Goal: Find contact information

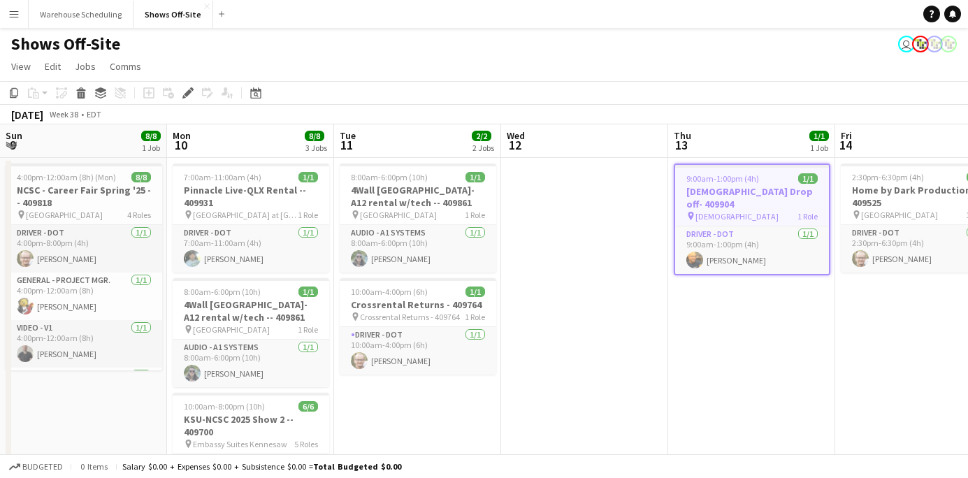
scroll to position [0, 481]
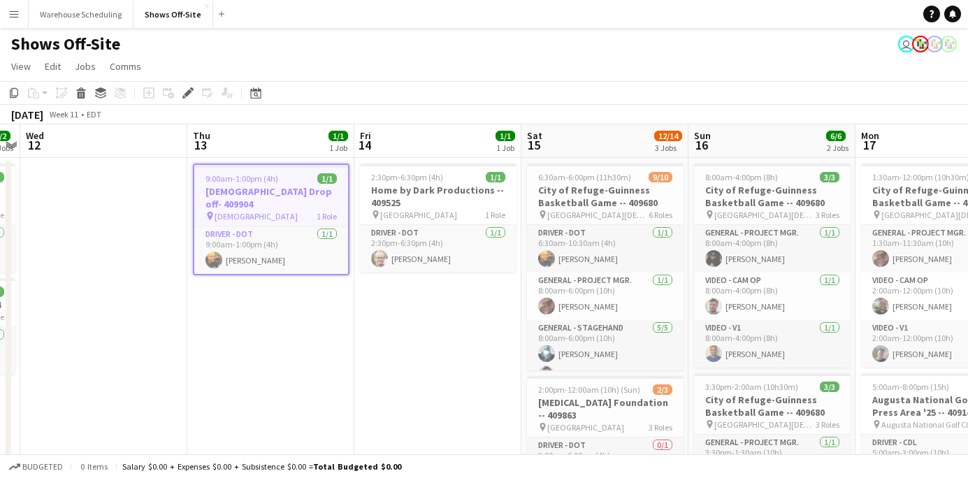
click at [8, 20] on button "Menu" at bounding box center [14, 14] width 28 height 28
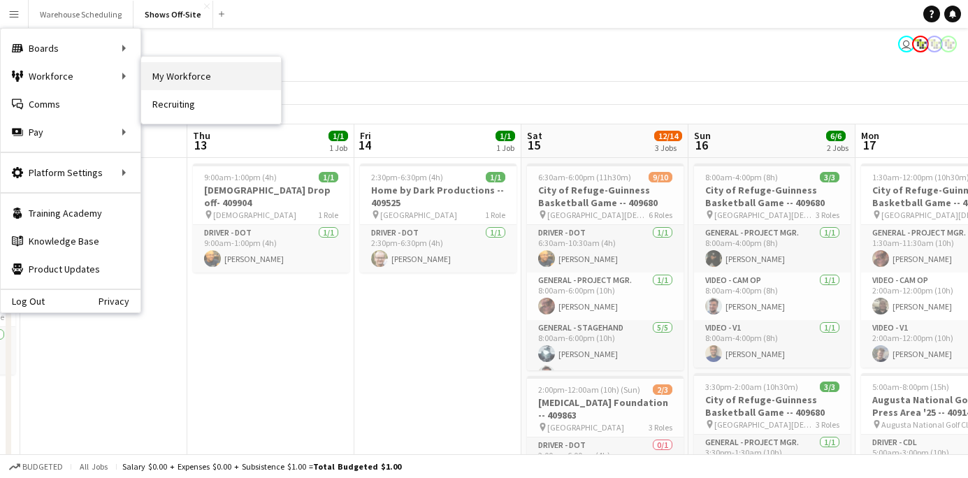
click at [201, 70] on link "My Workforce" at bounding box center [211, 76] width 140 height 28
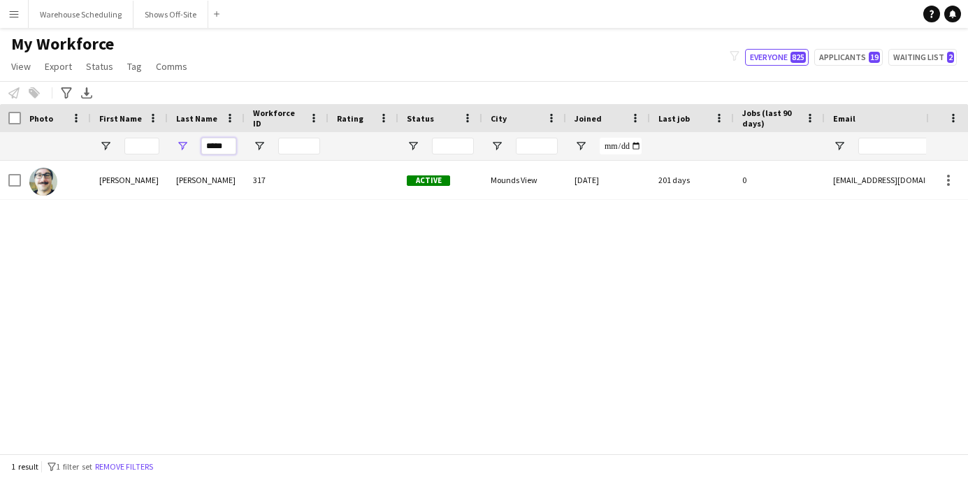
drag, startPoint x: 227, startPoint y: 143, endPoint x: 161, endPoint y: 143, distance: 66.4
click at [162, 143] on div "*****" at bounding box center [757, 146] width 1515 height 28
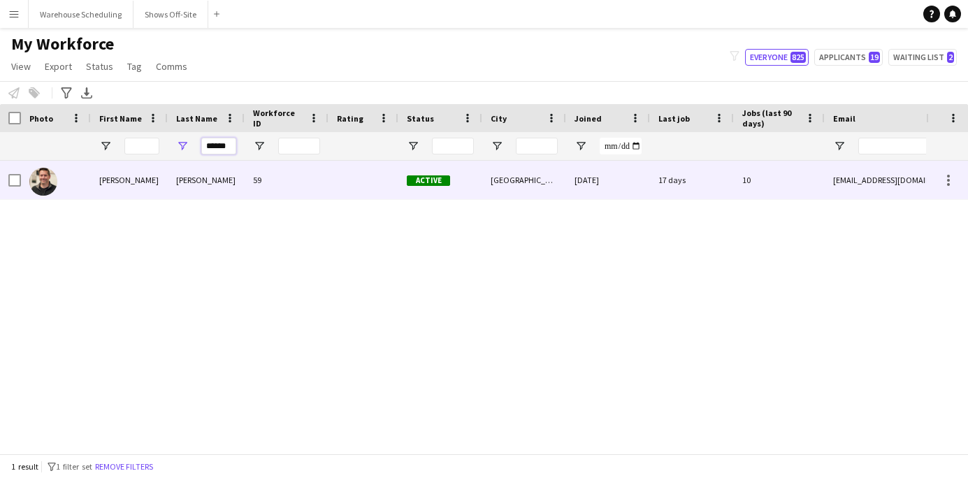
type input "******"
click at [172, 175] on div "Spivey" at bounding box center [206, 180] width 77 height 38
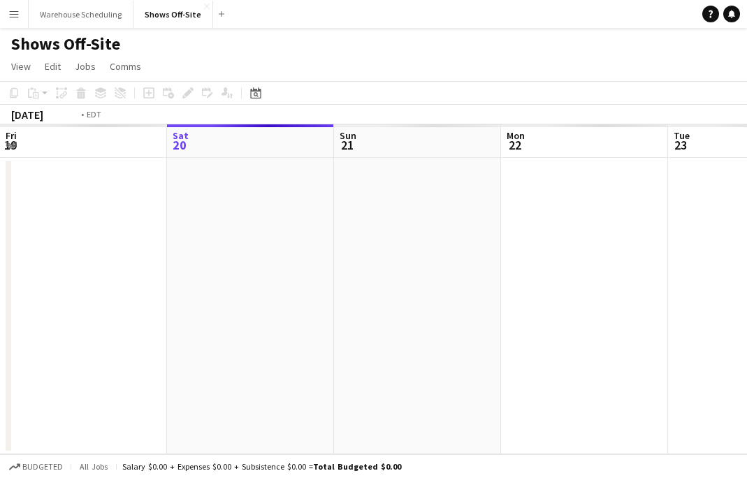
scroll to position [0, 481]
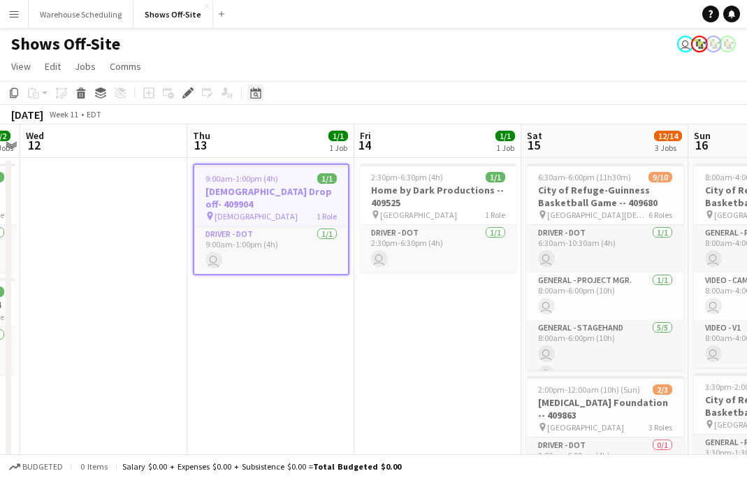
click at [263, 96] on div "Date picker" at bounding box center [255, 93] width 17 height 17
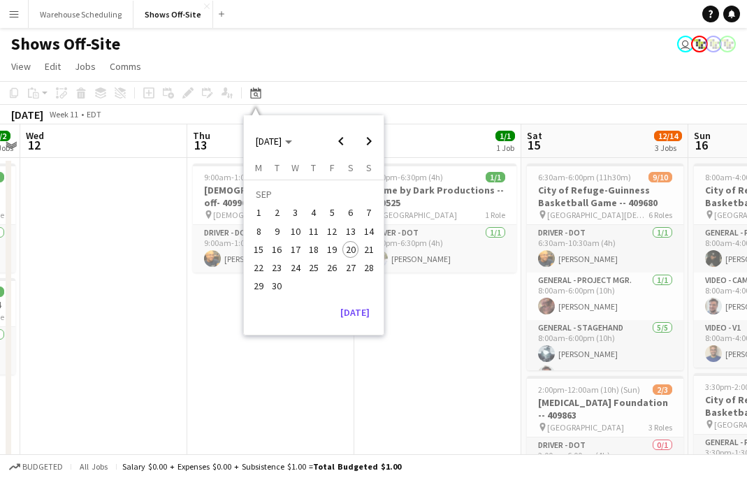
click at [350, 297] on div "Monday M Tuesday T Wednesday W Thursday T Friday F Saturday S Sunday S SEP 1 2 …" at bounding box center [314, 231] width 140 height 140
click at [357, 314] on button "[DATE]" at bounding box center [355, 312] width 41 height 22
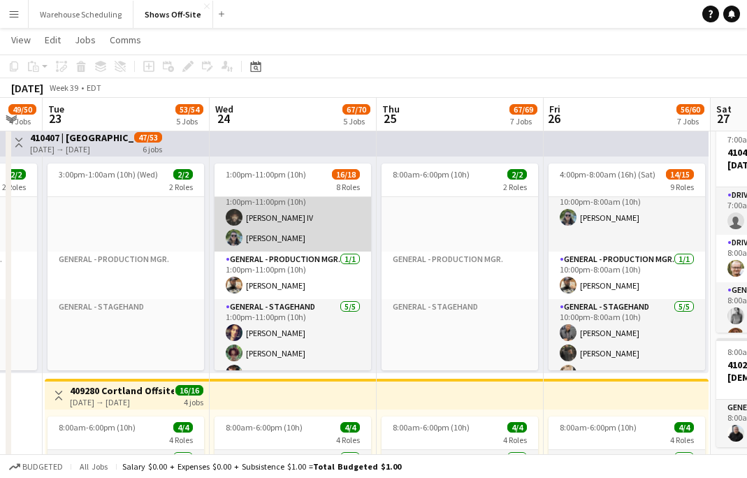
scroll to position [176, 0]
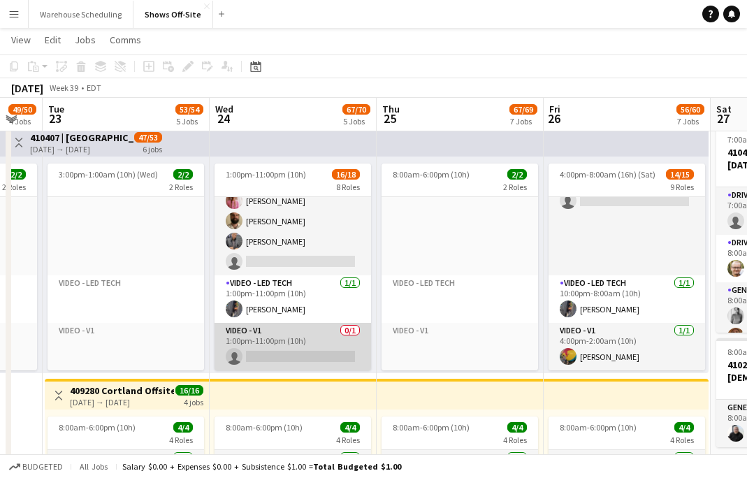
click at [307, 330] on app-card-role "Video - V1 0/1 1:00pm-11:00pm (10h) single-neutral-actions" at bounding box center [292, 347] width 156 height 48
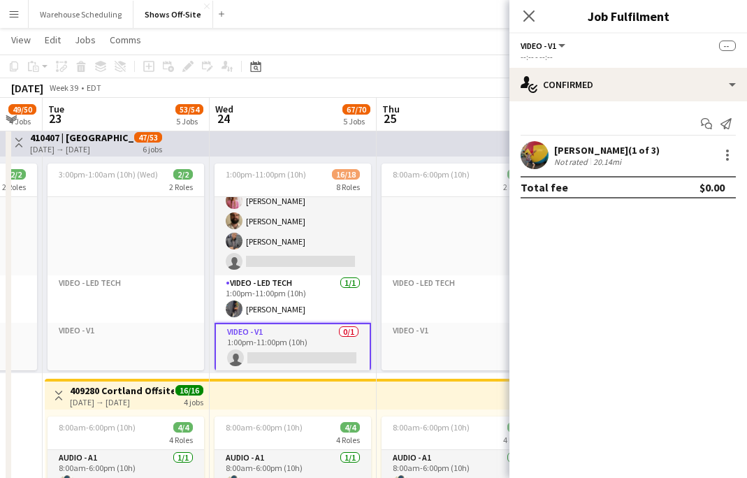
click at [307, 330] on app-card-role "Video - V1 0/1 1:00pm-11:00pm (10h) single-neutral-actions" at bounding box center [292, 348] width 156 height 50
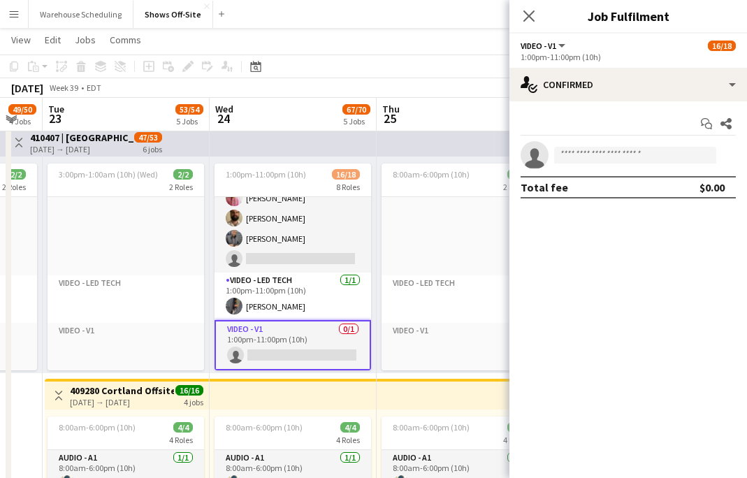
click at [296, 349] on app-card-role "Video - V1 0/1 1:00pm-11:00pm (10h) single-neutral-actions" at bounding box center [292, 345] width 156 height 50
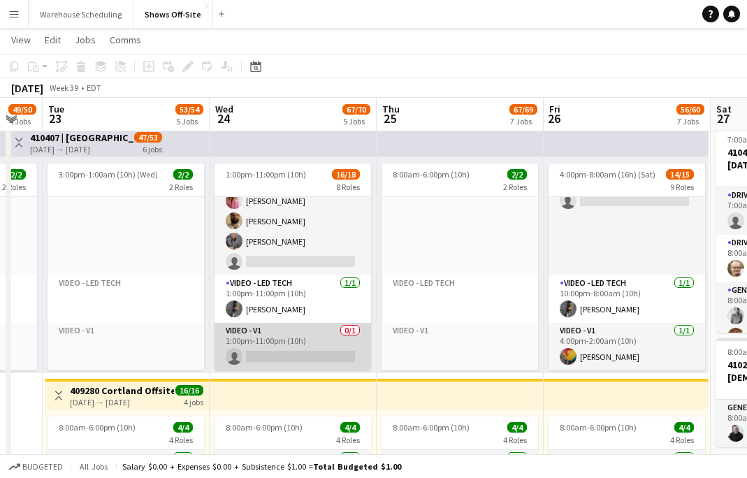
click at [296, 347] on app-card-role "Video - V1 0/1 1:00pm-11:00pm (10h) single-neutral-actions" at bounding box center [292, 347] width 156 height 48
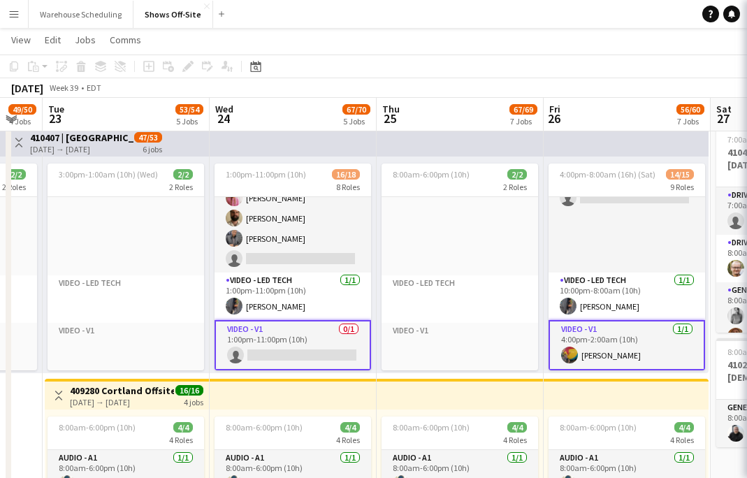
click at [296, 347] on app-card-role "Video - V1 0/1 1:00pm-11:00pm (10h) single-neutral-actions" at bounding box center [292, 345] width 156 height 50
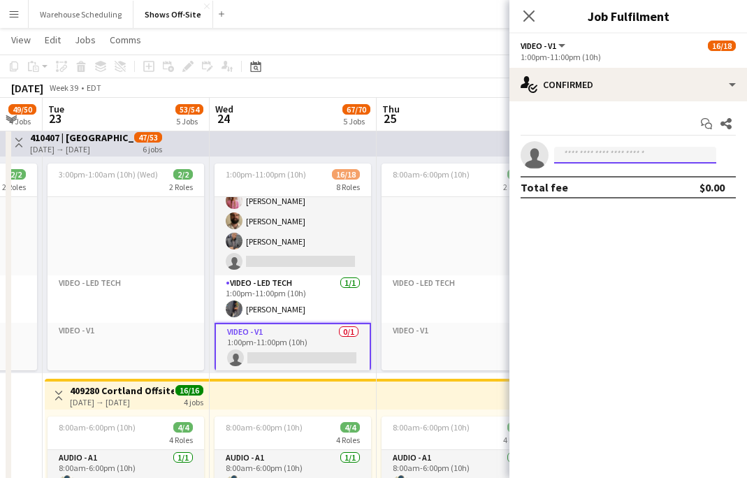
click at [575, 148] on input at bounding box center [635, 155] width 162 height 17
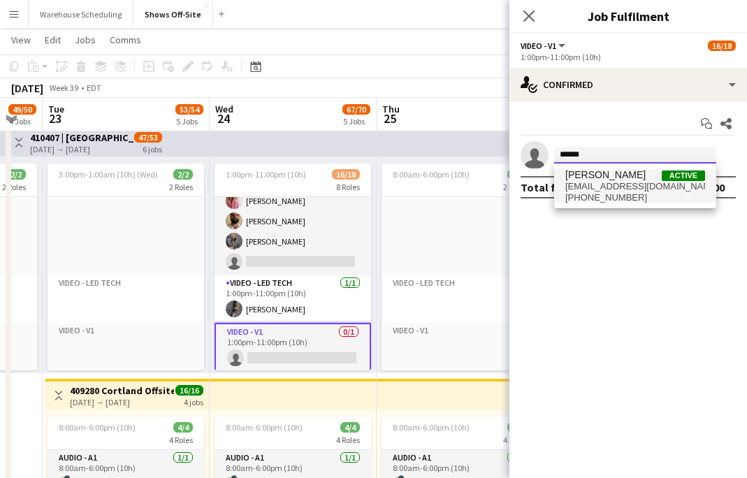
type input "******"
click at [626, 187] on span "darsakpatel@gmail.com" at bounding box center [635, 186] width 140 height 11
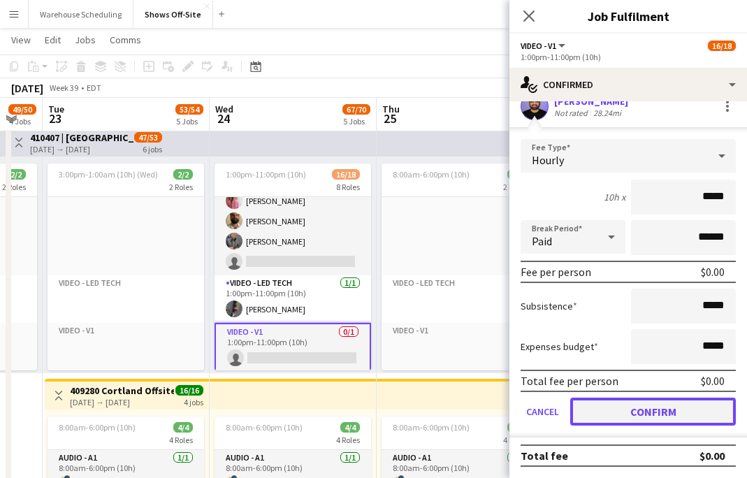
click at [657, 422] on button "Confirm" at bounding box center [653, 412] width 166 height 28
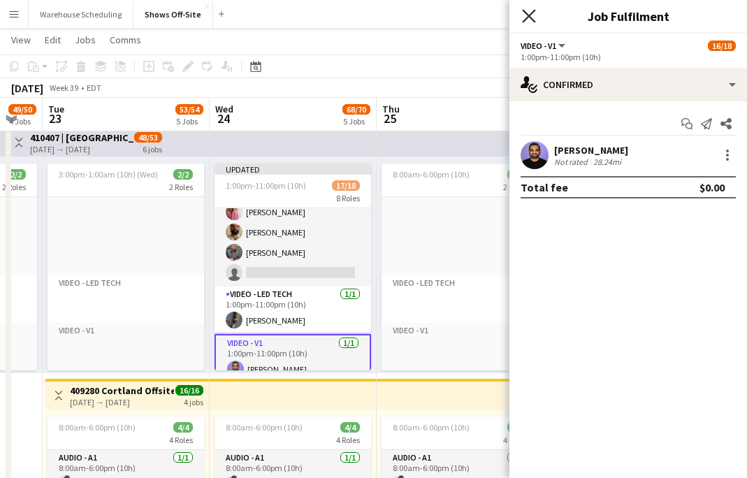
click at [530, 21] on app-icon "Close pop-in" at bounding box center [529, 16] width 20 height 20
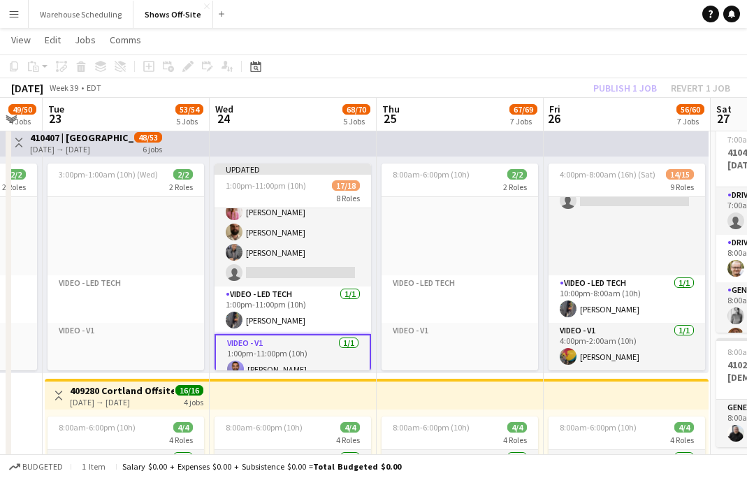
click at [626, 87] on div "Publish 1 job Revert 1 job" at bounding box center [661, 88] width 170 height 18
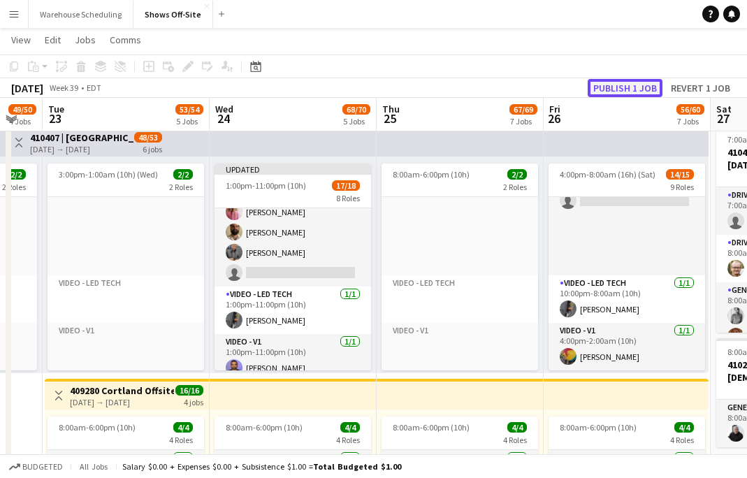
click at [626, 86] on button "Publish 1 job" at bounding box center [625, 88] width 75 height 18
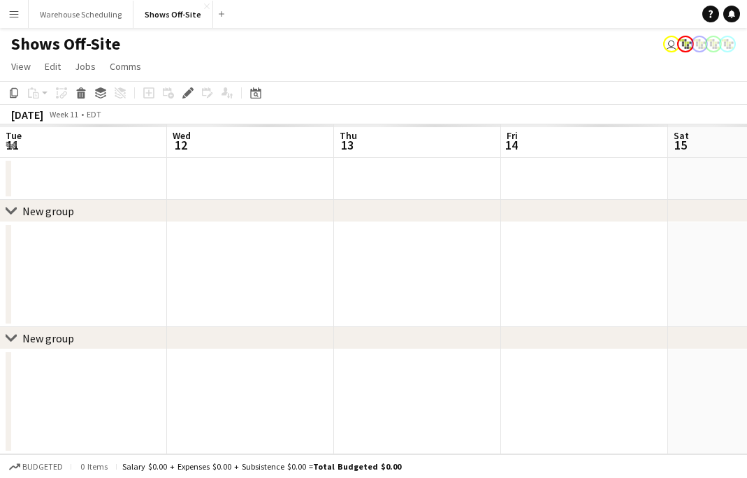
scroll to position [0, 481]
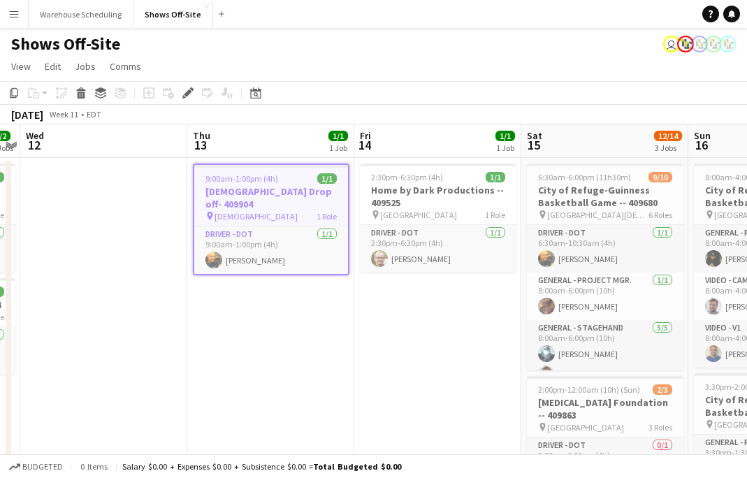
click at [6, 1] on button "Menu" at bounding box center [14, 14] width 28 height 28
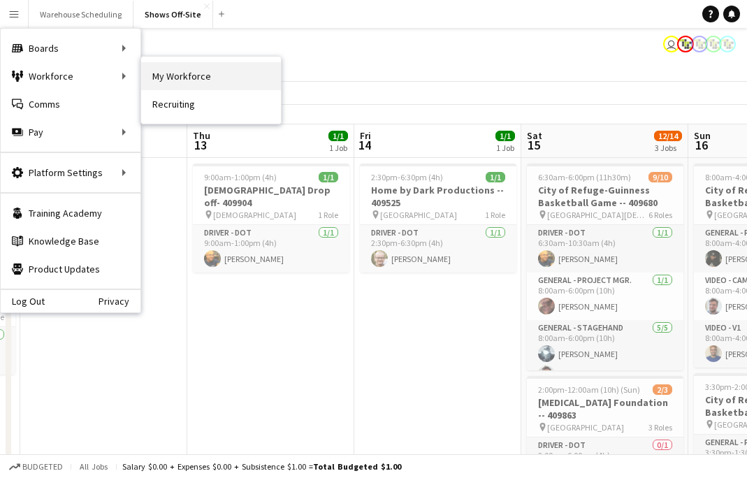
click at [191, 67] on link "My Workforce" at bounding box center [211, 76] width 140 height 28
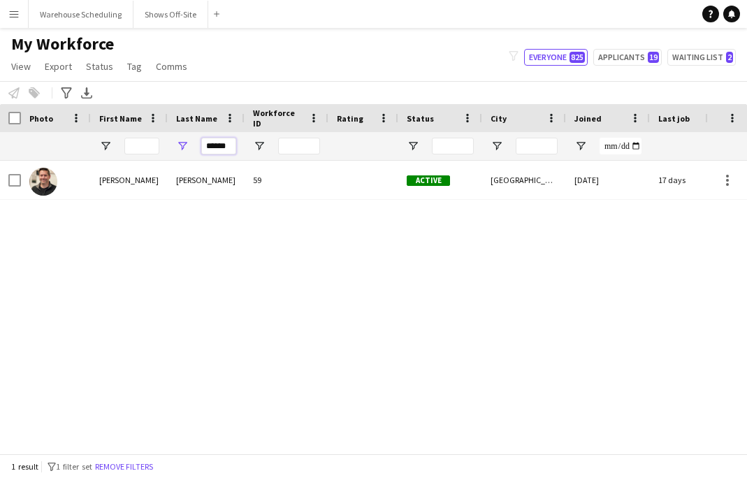
drag, startPoint x: 233, startPoint y: 150, endPoint x: 186, endPoint y: 150, distance: 47.5
click at [185, 150] on div "******" at bounding box center [206, 146] width 77 height 28
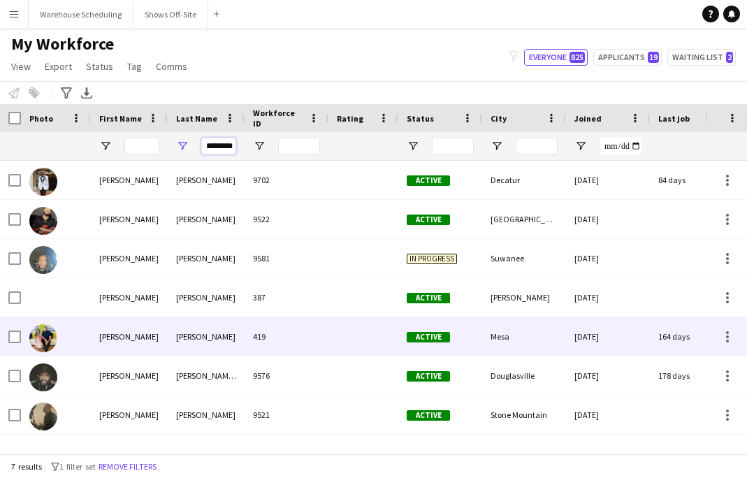
type input "********"
click at [181, 344] on div "[PERSON_NAME]" at bounding box center [206, 336] width 77 height 38
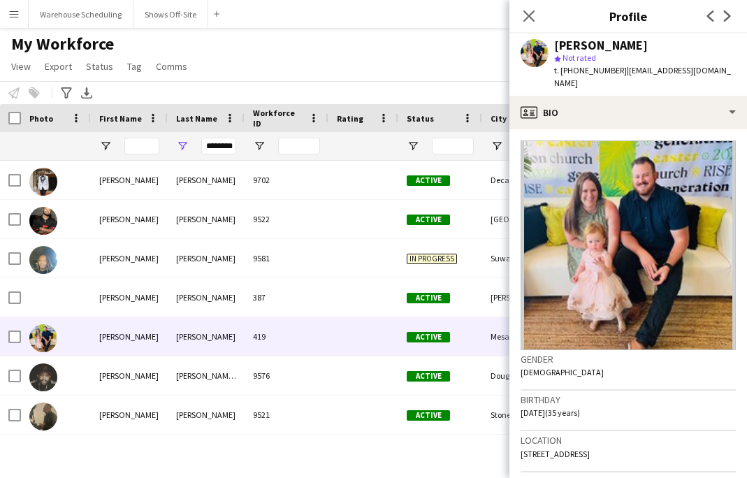
scroll to position [71, 0]
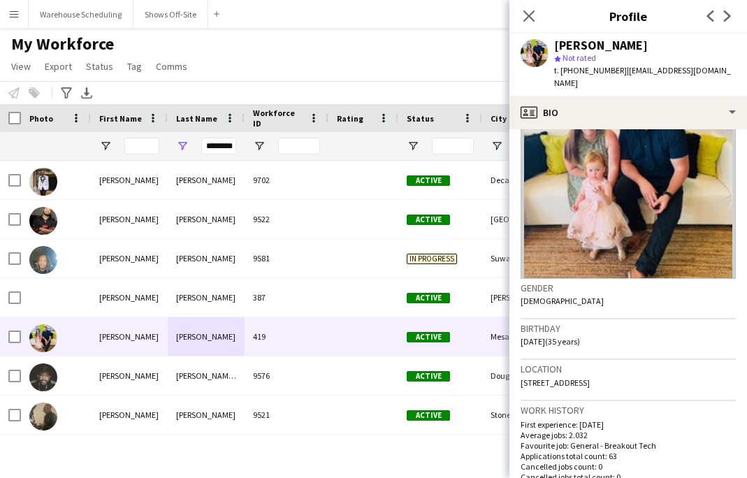
drag, startPoint x: 615, startPoint y: 72, endPoint x: 715, endPoint y: 66, distance: 100.8
click at [710, 71] on span "| scottwilliams382@yahoo.ca" at bounding box center [642, 76] width 177 height 23
drag, startPoint x: 715, startPoint y: 73, endPoint x: 615, endPoint y: 74, distance: 99.2
click at [615, 73] on div "Scott Williams star Not rated t. +14802079198 | scottwilliams382@yahoo.ca" at bounding box center [628, 65] width 238 height 62
copy span "[EMAIL_ADDRESS][DOMAIN_NAME]"
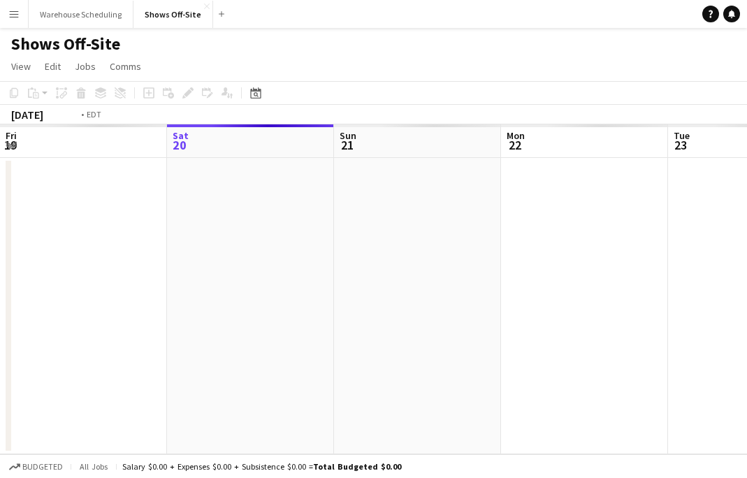
scroll to position [0, 481]
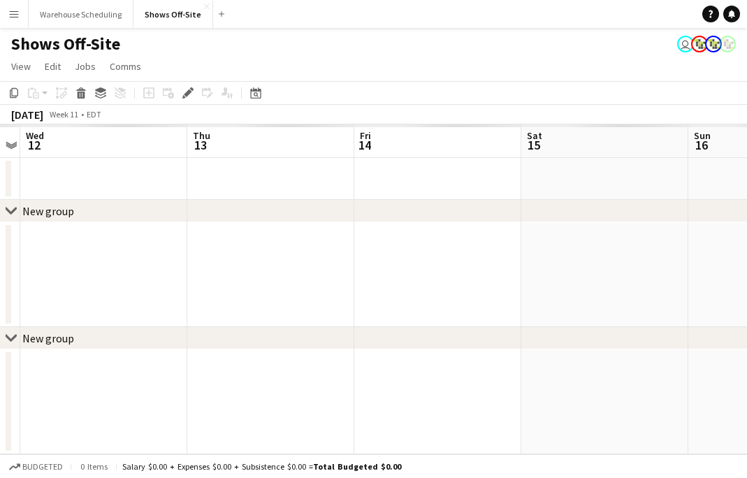
click at [15, 16] on app-icon "Menu" at bounding box center [13, 13] width 11 height 11
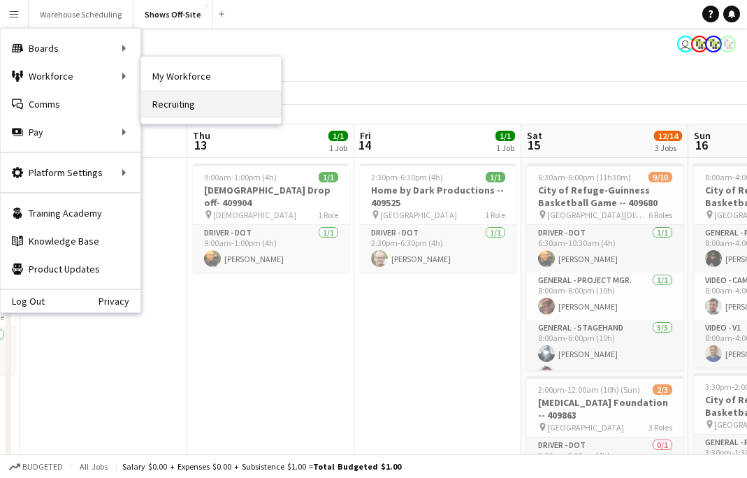
click at [227, 91] on link "Recruiting" at bounding box center [211, 104] width 140 height 28
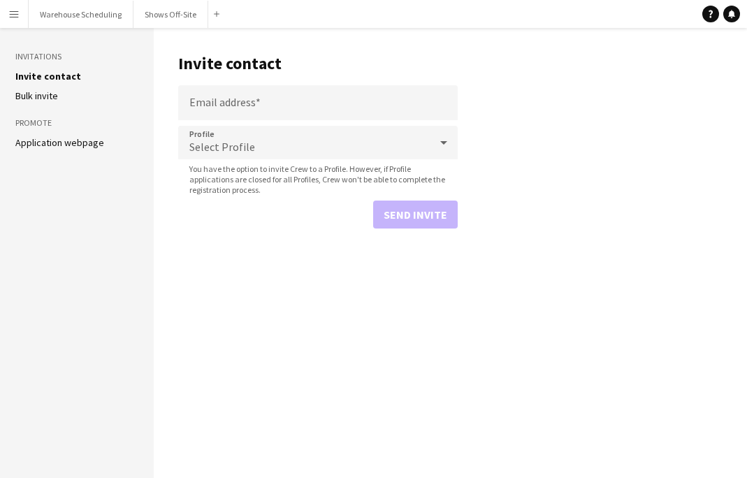
click at [4, 13] on button "Menu" at bounding box center [14, 14] width 28 height 28
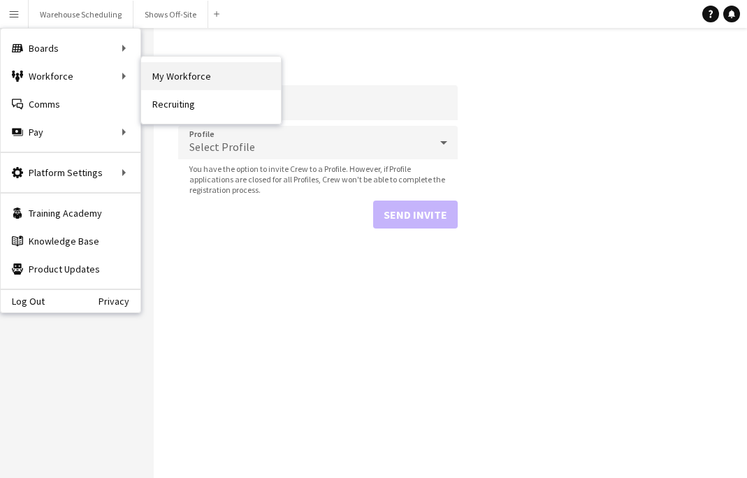
click at [154, 66] on link "My Workforce" at bounding box center [211, 76] width 140 height 28
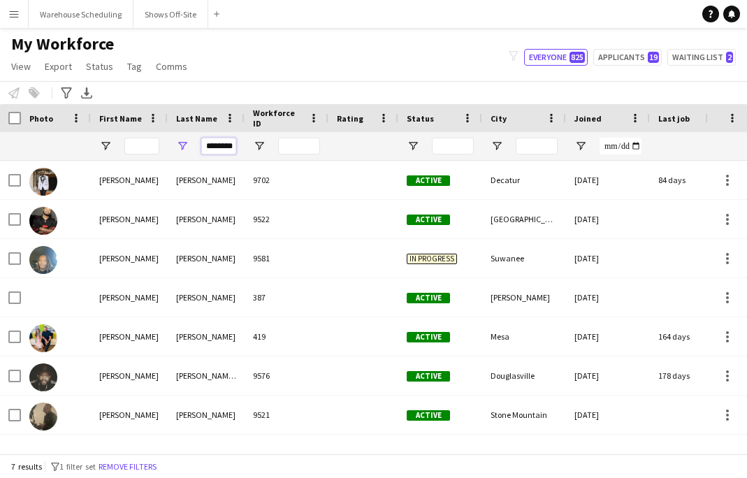
scroll to position [0, 1]
drag, startPoint x: 207, startPoint y: 147, endPoint x: 283, endPoint y: 146, distance: 75.5
click at [284, 147] on div "********" at bounding box center [757, 146] width 1515 height 28
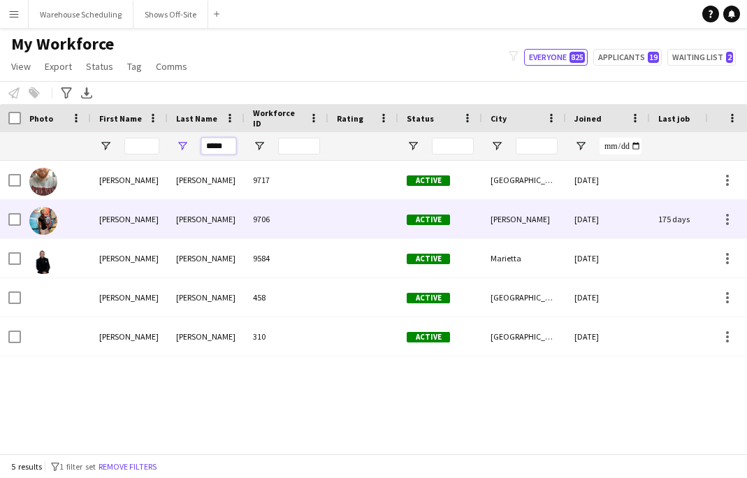
type input "*****"
click at [217, 215] on div "[PERSON_NAME]" at bounding box center [206, 219] width 77 height 38
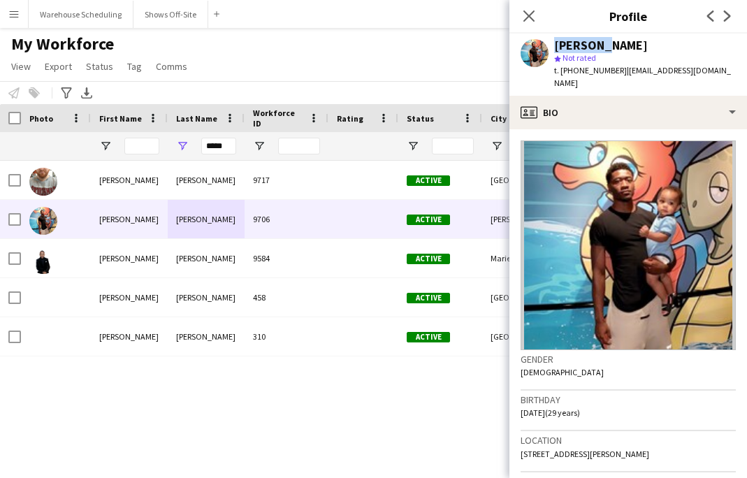
drag, startPoint x: 597, startPoint y: 47, endPoint x: 529, endPoint y: 46, distance: 67.8
click at [528, 47] on div "[PERSON_NAME] star Not rated t. [PHONE_NUMBER] | [EMAIL_ADDRESS][DOMAIN_NAME]" at bounding box center [628, 65] width 238 height 62
copy div "[PERSON_NAME]"
drag, startPoint x: 601, startPoint y: 47, endPoint x: 673, endPoint y: 47, distance: 72.7
click at [673, 47] on div "[PERSON_NAME]" at bounding box center [645, 45] width 182 height 13
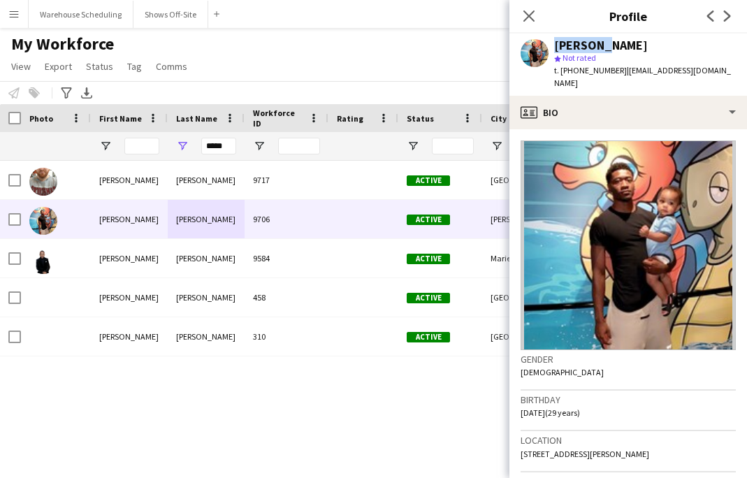
copy div "[PERSON_NAME]"
drag, startPoint x: 569, startPoint y: 72, endPoint x: 609, endPoint y: 72, distance: 39.8
click at [609, 72] on span "t. [PHONE_NUMBER]" at bounding box center [590, 70] width 73 height 10
copy span "2017259384"
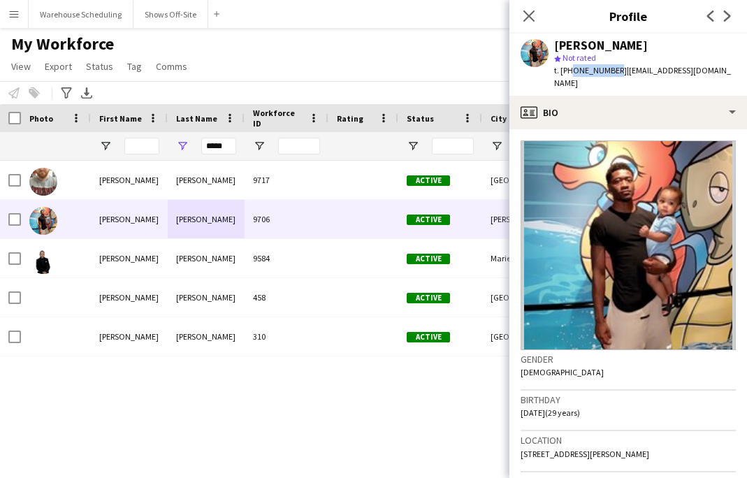
copy span "2017259384"
click at [96, 10] on button "Warehouse Scheduling Close" at bounding box center [81, 14] width 105 height 27
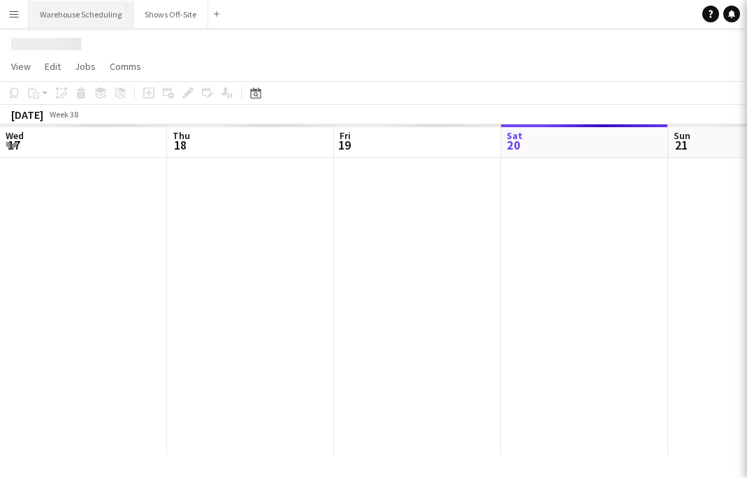
scroll to position [0, 334]
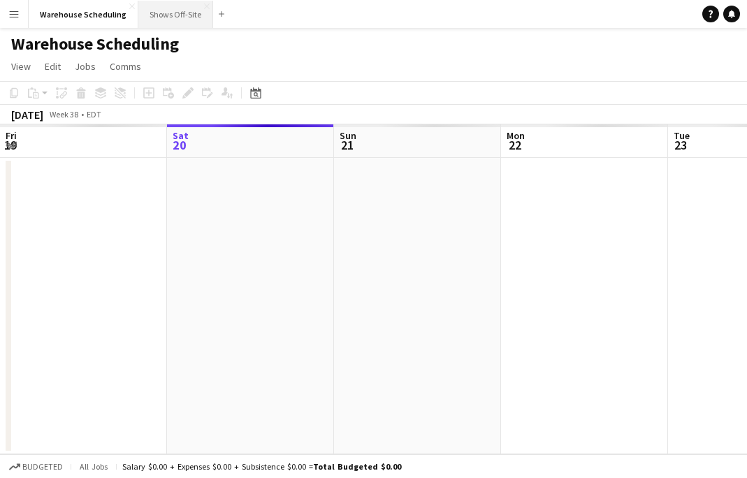
click at [138, 10] on button "Shows Off-Site Close" at bounding box center [175, 14] width 75 height 27
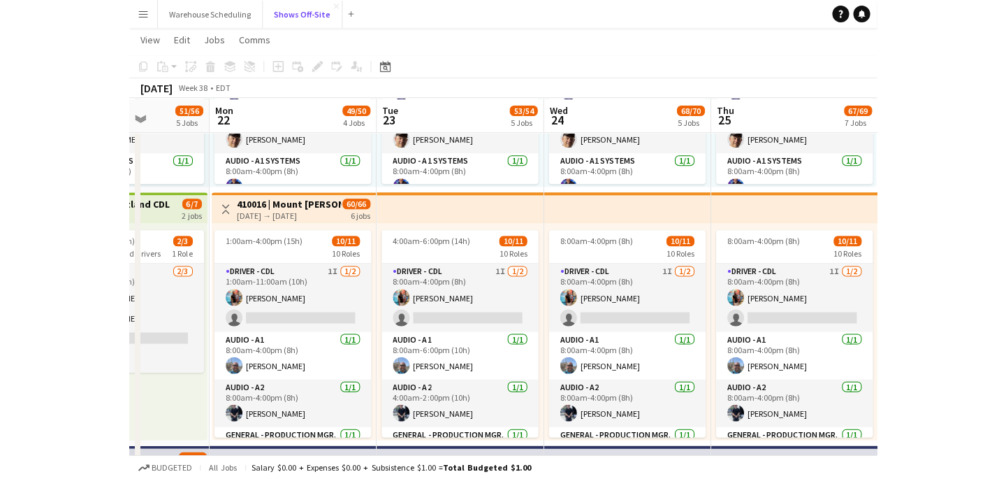
scroll to position [477, 0]
